Goal: Download file/media

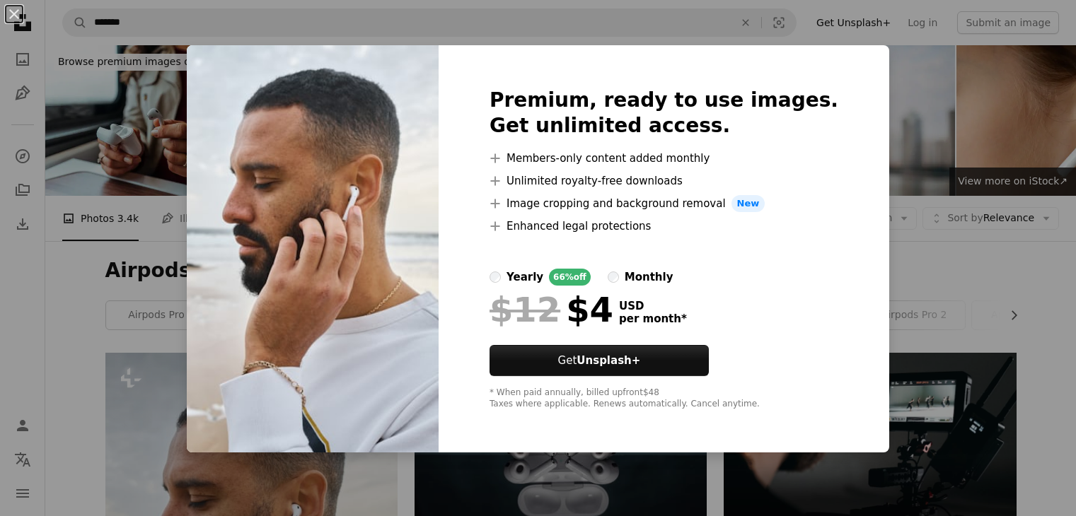
scroll to position [432, 0]
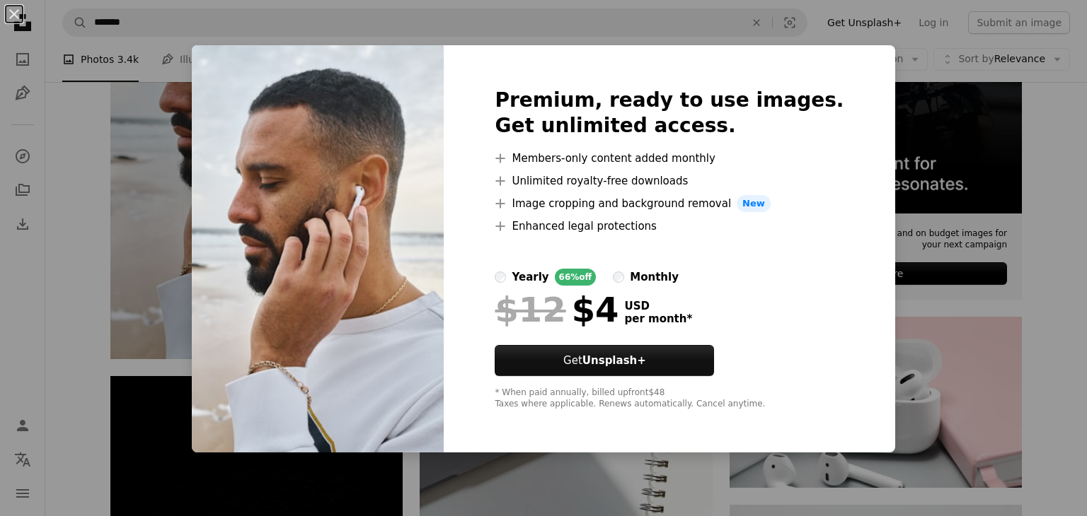
click at [1058, 270] on div "An X shape Premium, ready to use images. Get unlimited access. A plus sign Memb…" at bounding box center [543, 258] width 1087 height 516
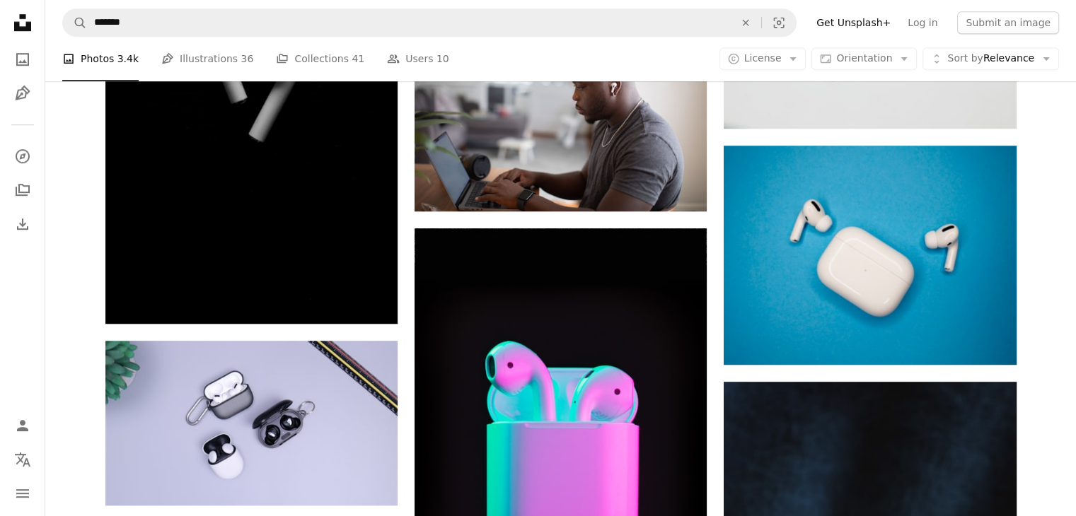
scroll to position [953, 0]
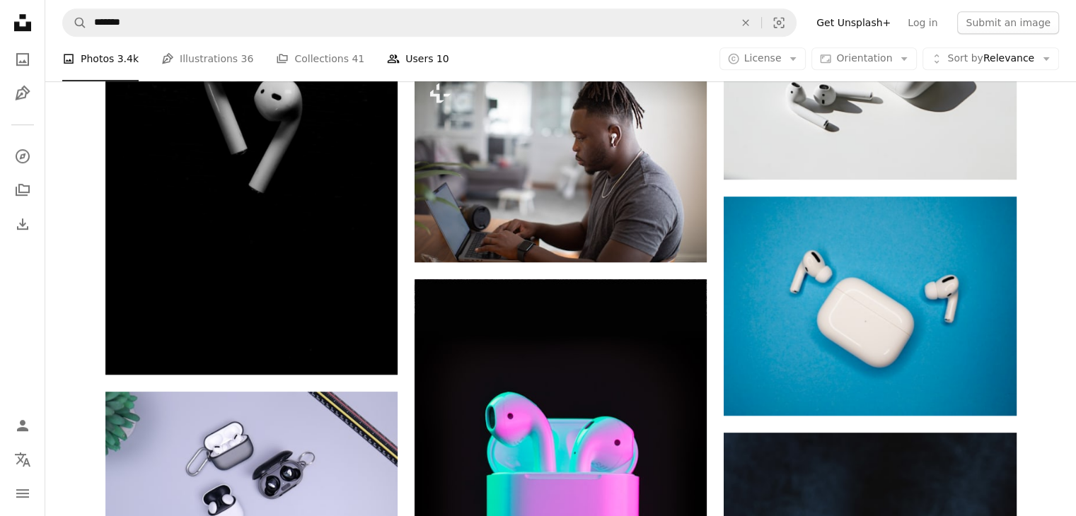
click at [410, 61] on link "People Users 10" at bounding box center [418, 59] width 62 height 45
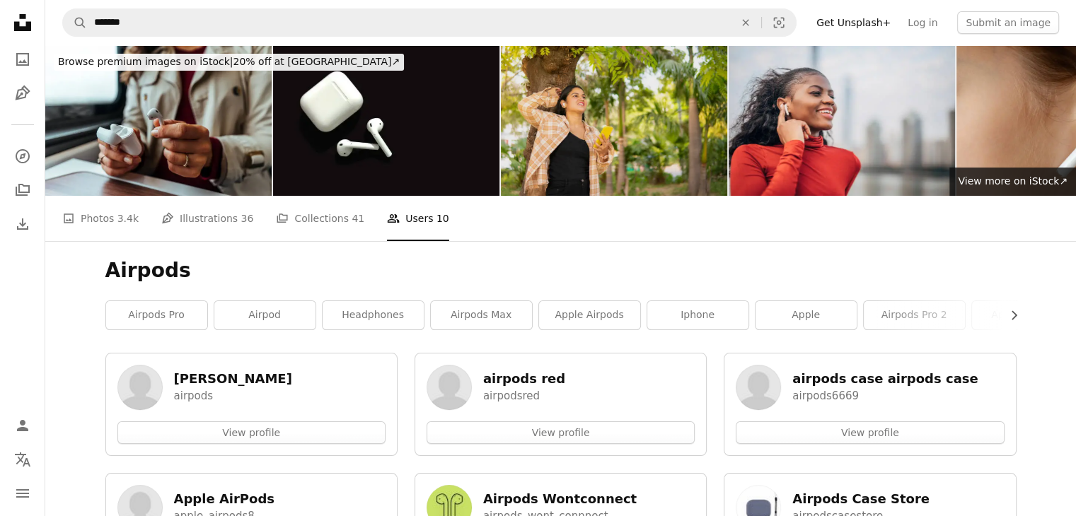
click at [667, 134] on img at bounding box center [614, 120] width 226 height 151
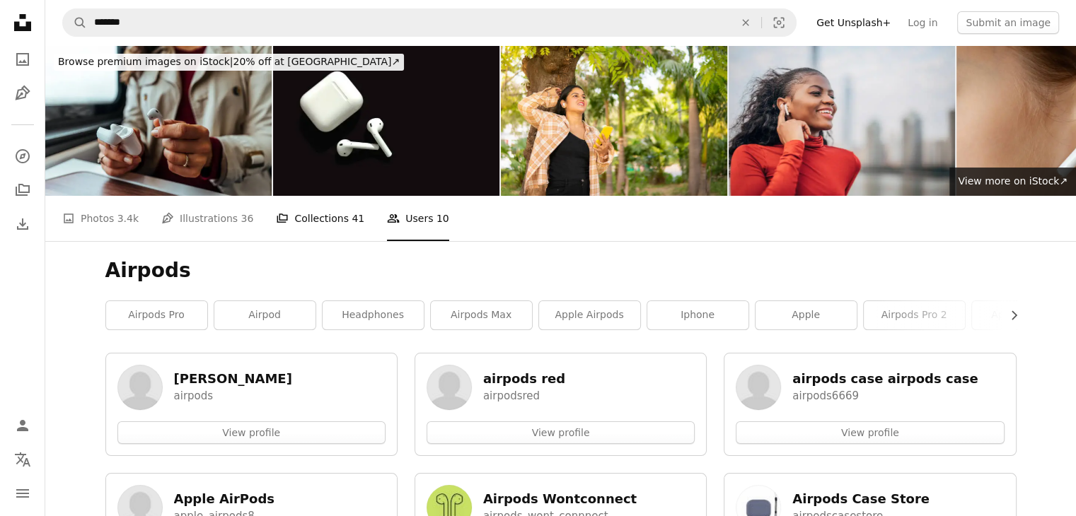
click at [328, 217] on link "A stack of folders Collections 41" at bounding box center [320, 218] width 88 height 45
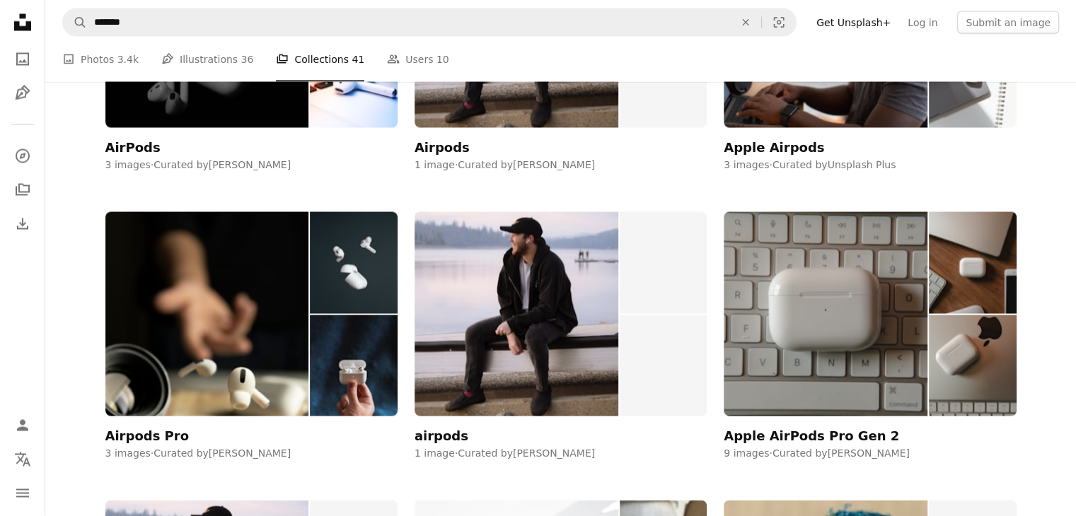
scroll to position [2749, 0]
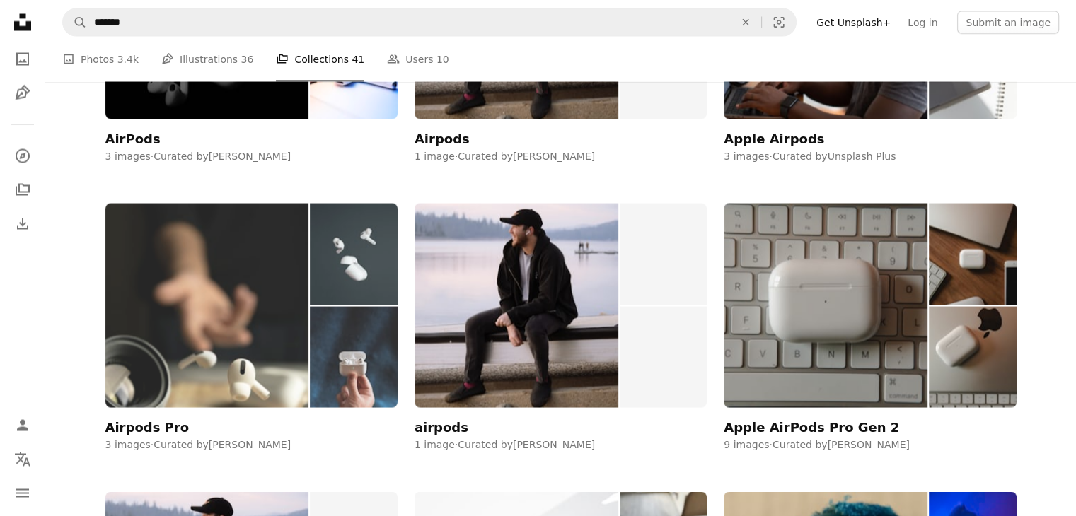
click at [321, 305] on div at bounding box center [353, 306] width 87 height 204
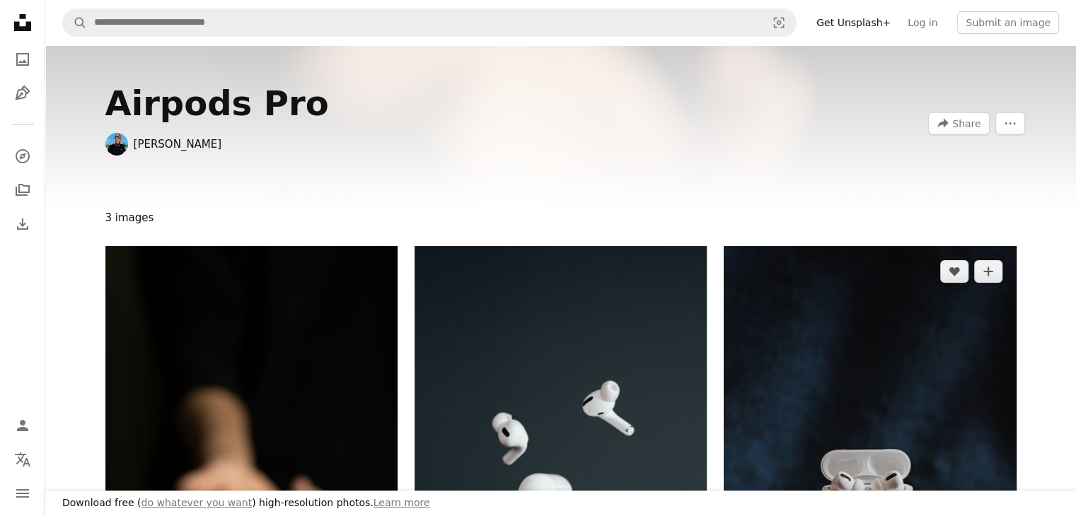
scroll to position [5, 0]
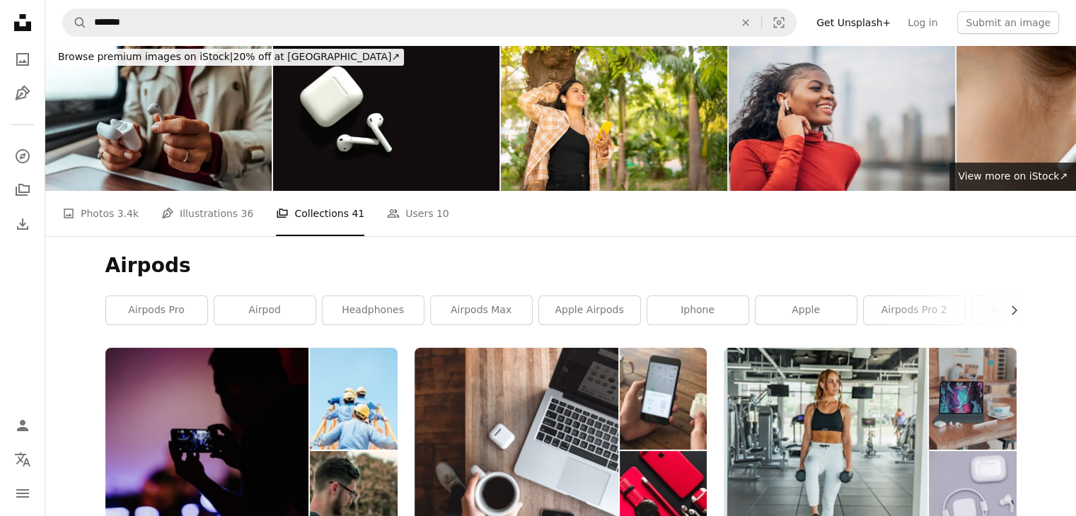
scroll to position [2749, 0]
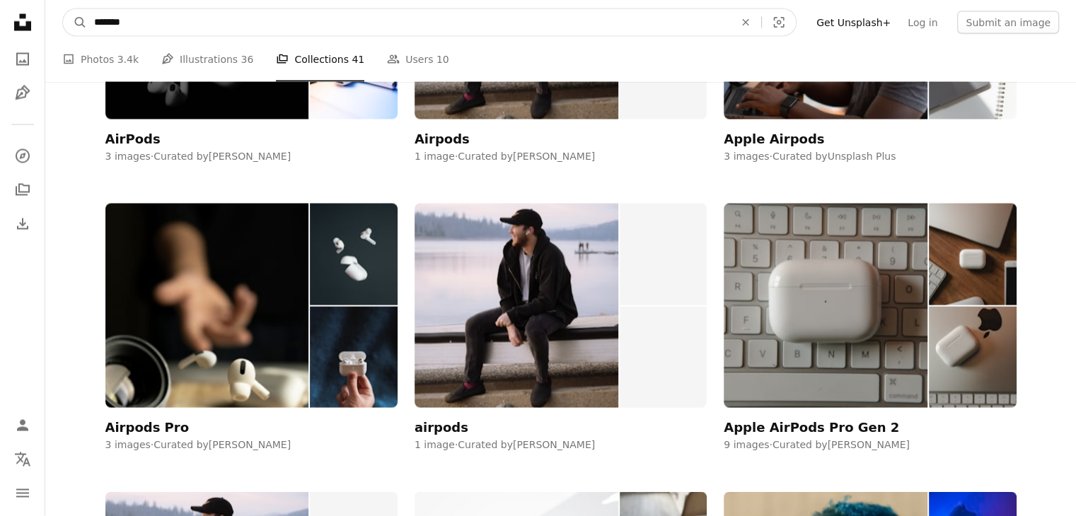
click at [175, 26] on input "*******" at bounding box center [408, 22] width 643 height 27
type input "**********"
click button "A magnifying glass" at bounding box center [75, 22] width 24 height 27
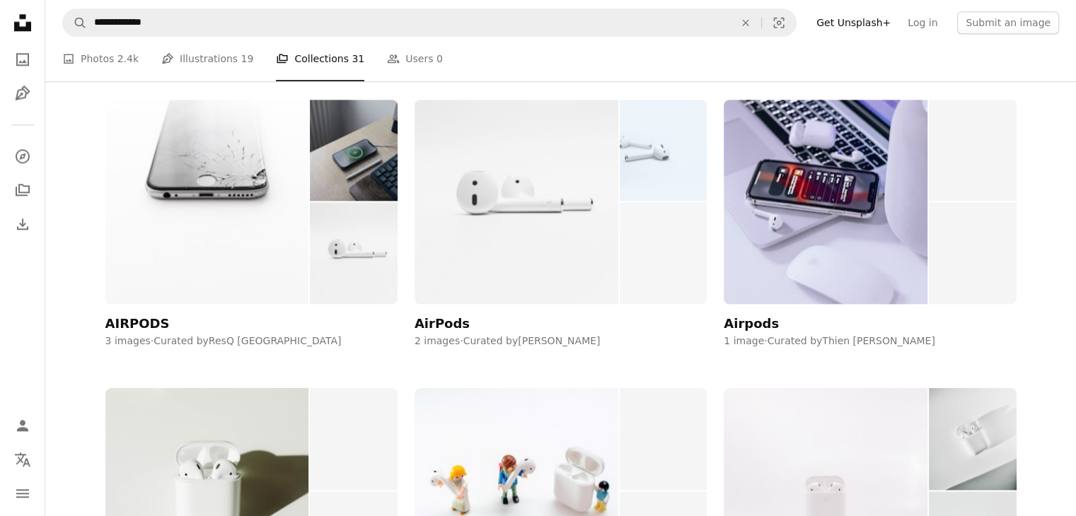
scroll to position [1698, 0]
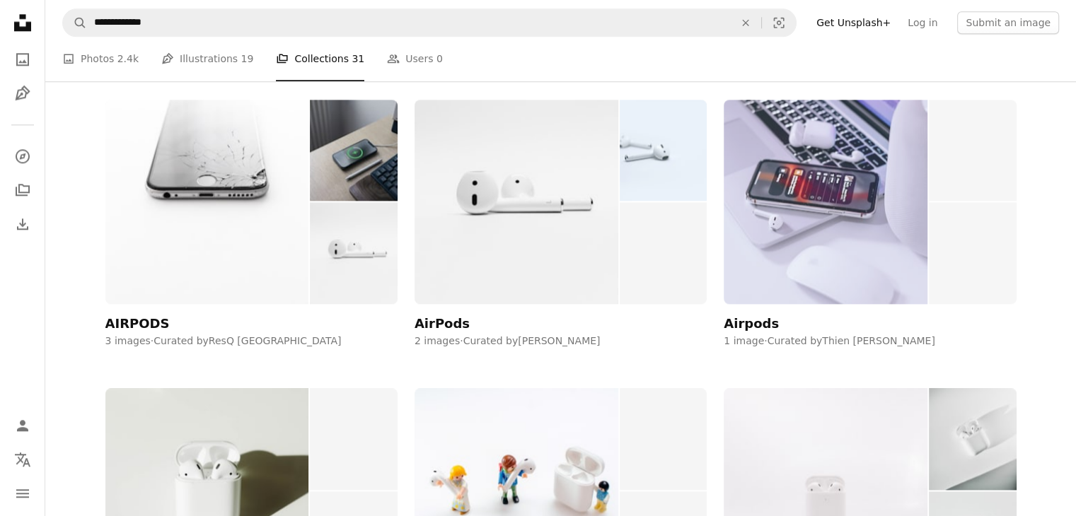
click at [775, 251] on img at bounding box center [826, 202] width 204 height 204
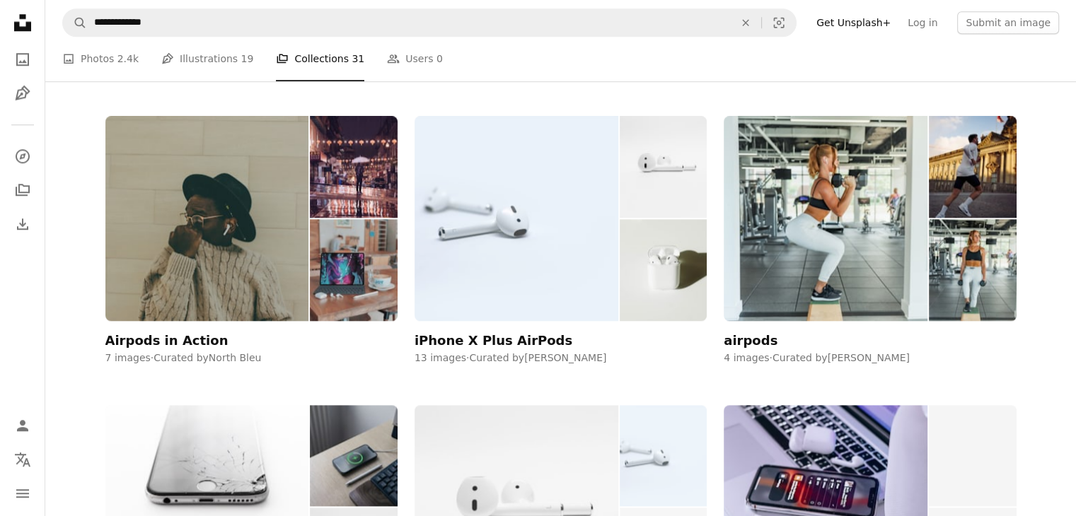
scroll to position [1340, 0]
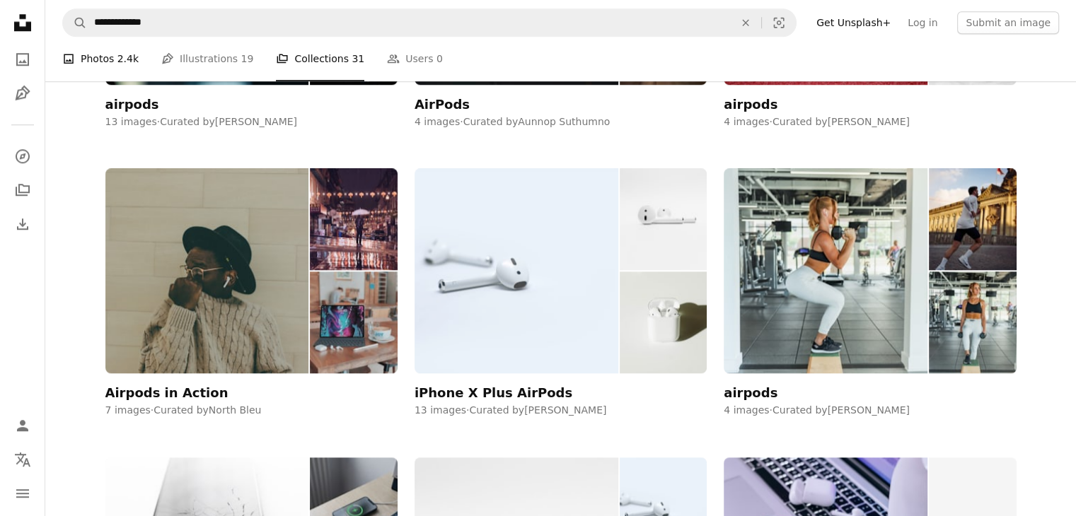
click at [106, 61] on link "A photo Photos 2.4k" at bounding box center [100, 59] width 76 height 45
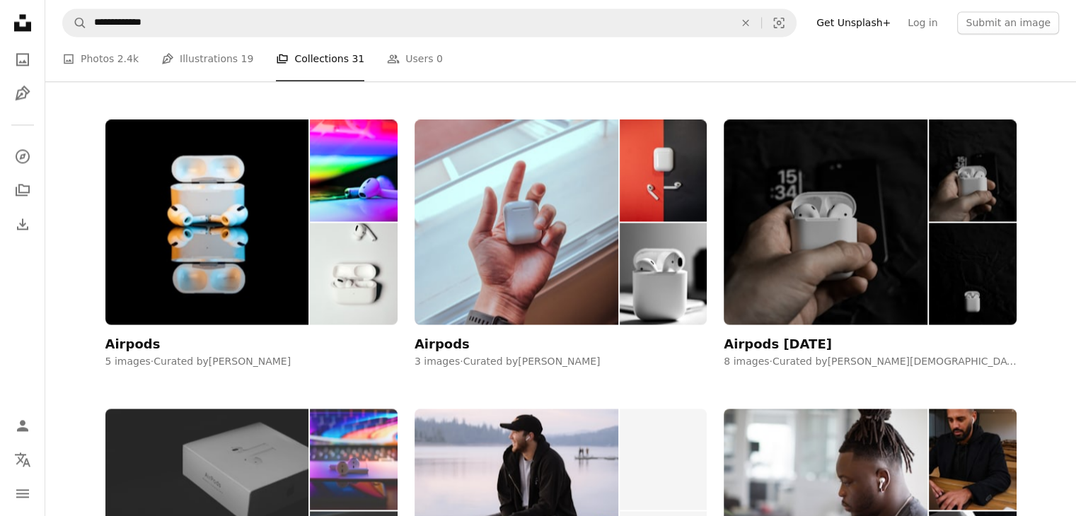
scroll to position [2247, 0]
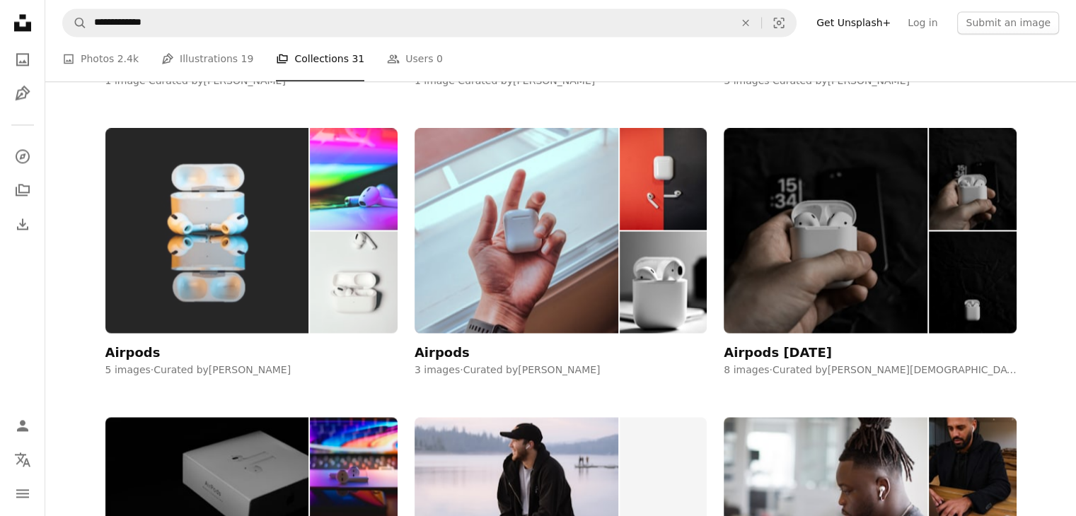
click at [211, 247] on img at bounding box center [207, 230] width 204 height 204
